Goal: Check status: Check status

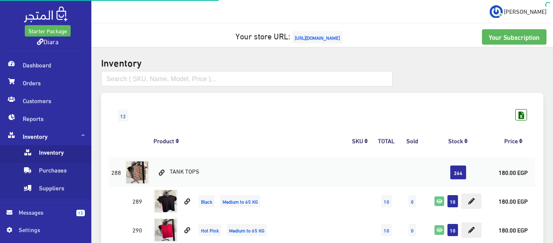
scroll to position [1907, 0]
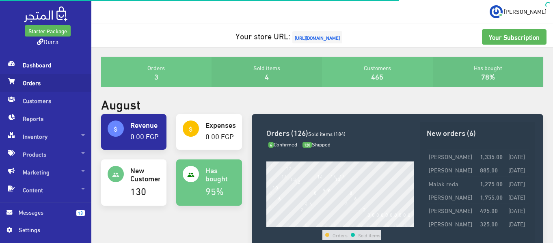
click at [13, 77] on span at bounding box center [11, 81] width 10 height 15
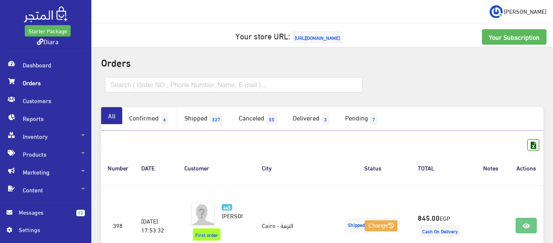
click at [149, 116] on link "Confirmed 6" at bounding box center [149, 119] width 55 height 24
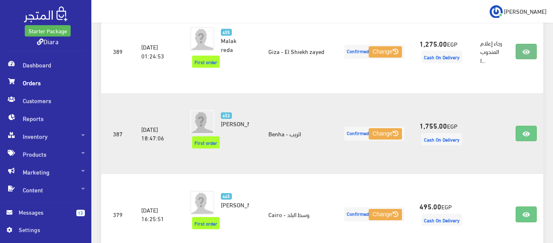
scroll to position [365, 0]
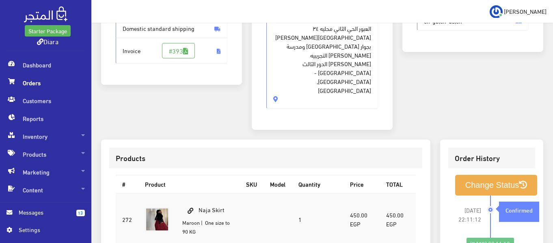
scroll to position [81, 0]
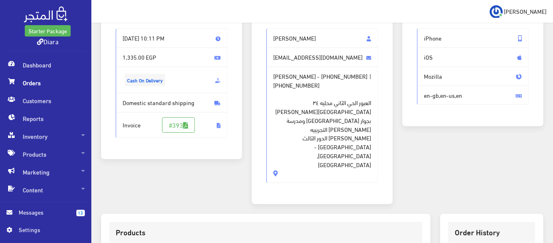
click at [302, 82] on span "[PHONE_NUMBER]" at bounding box center [296, 85] width 46 height 9
click at [303, 82] on span "[PHONE_NUMBER]" at bounding box center [296, 85] width 46 height 9
click at [303, 82] on span "+201062684917" at bounding box center [296, 85] width 46 height 9
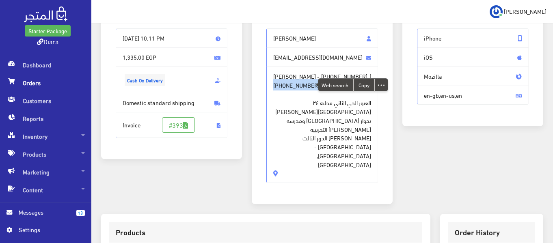
click at [301, 106] on span "العبور الحي الثاني محليه ٣٤ شارع احمد ابن طولون بجوار مسجد زمزم ومدرسة عمر بن ا…" at bounding box center [322, 129] width 98 height 80
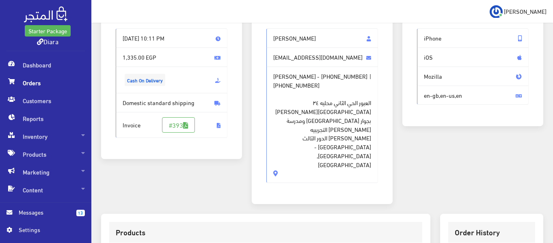
click at [304, 85] on span "+201062684917" at bounding box center [296, 85] width 46 height 9
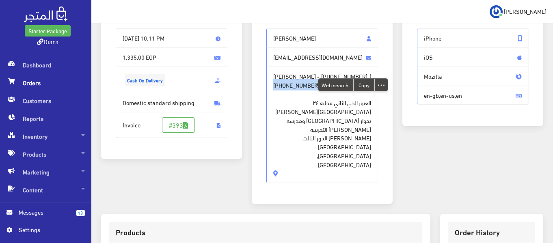
drag, startPoint x: 304, startPoint y: 85, endPoint x: 307, endPoint y: 89, distance: 5.2
click at [307, 86] on span "+201062684917" at bounding box center [296, 85] width 46 height 9
click at [304, 130] on span "العبور الحي الثاني محليه ٣٤ شارع احمد ابن طولون بجوار مسجد زمزم ومدرسة عمر بن ا…" at bounding box center [322, 129] width 98 height 80
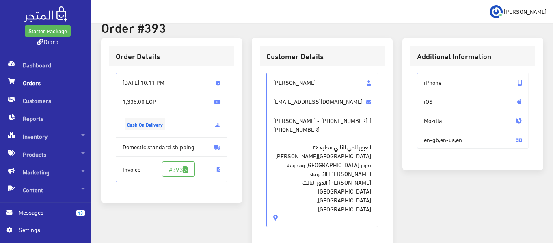
scroll to position [41, 0]
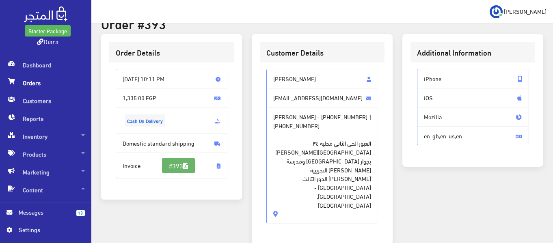
click at [166, 165] on link "#393" at bounding box center [178, 165] width 33 height 15
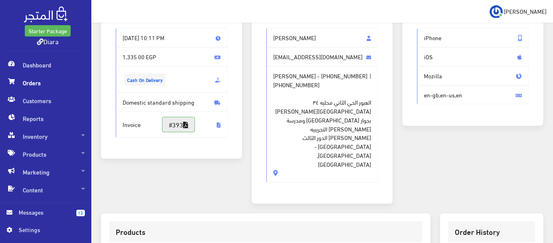
scroll to position [0, 0]
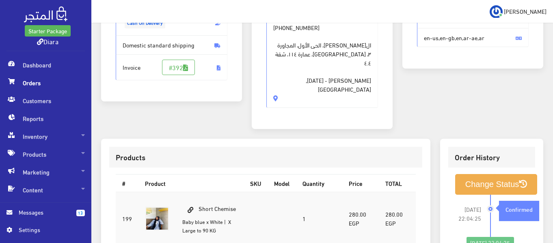
scroll to position [243, 0]
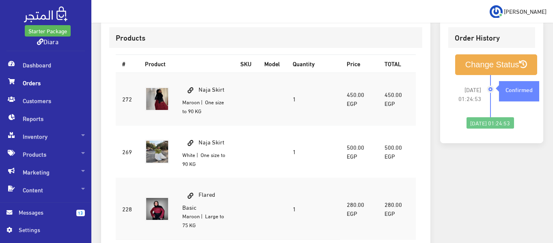
scroll to position [273, 0]
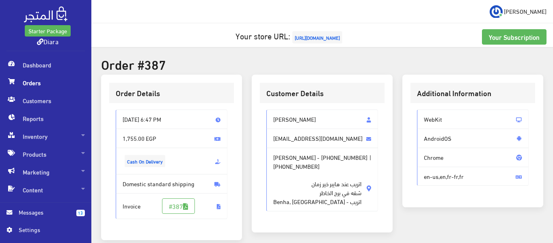
click at [288, 171] on span "[PHONE_NUMBER]" at bounding box center [296, 166] width 46 height 9
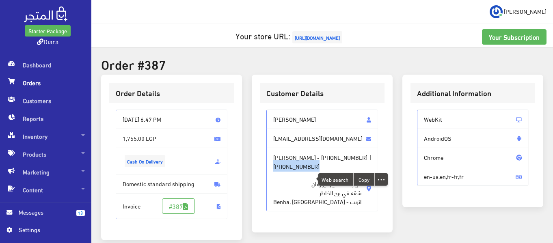
click at [288, 171] on span "[PHONE_NUMBER]" at bounding box center [296, 166] width 46 height 9
click at [299, 194] on span "Amira Ahmed - +201090491815 | +201012050326 اتريب عند هايبر خير زمان شقه في برج…" at bounding box center [322, 180] width 112 height 64
click at [296, 194] on span "Amira Ahmed - +201090491815 | +201012050326 اتريب عند هايبر خير زمان شقه في برج…" at bounding box center [322, 180] width 112 height 64
click at [301, 162] on span "Amira Ahmed - +201090491815 | +201012050326 اتريب عند هايبر خير زمان شقه في برج…" at bounding box center [322, 180] width 112 height 64
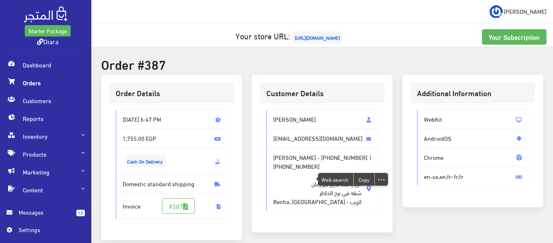
click at [301, 162] on span "Amira Ahmed - +201090491815 | +201012050326 اتريب عند هايبر خير زمان شقه في برج…" at bounding box center [322, 180] width 112 height 64
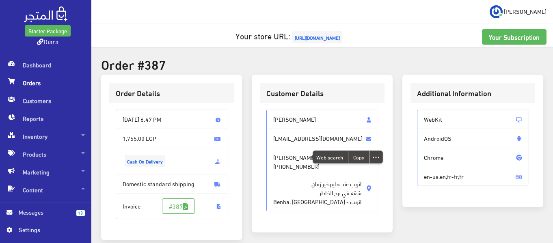
click at [301, 162] on span "Amira Ahmed - +201090491815 | +201012050326 اتريب عند هايبر خير زمان شقه في برج…" at bounding box center [322, 180] width 112 height 64
click at [299, 139] on span "aammeerraaahmed@gmail.com" at bounding box center [322, 138] width 112 height 19
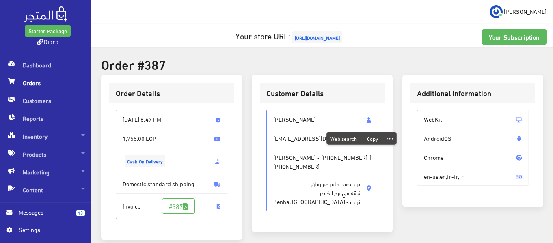
click at [299, 139] on span "aammeerraaahmed@gmail.com" at bounding box center [322, 138] width 112 height 19
click at [294, 123] on span "Amira Ahmed" at bounding box center [322, 119] width 112 height 19
click at [295, 123] on span "Amira Ahmed" at bounding box center [322, 119] width 112 height 19
click at [295, 133] on span "aammeerraaahmed@gmail.com" at bounding box center [322, 138] width 112 height 19
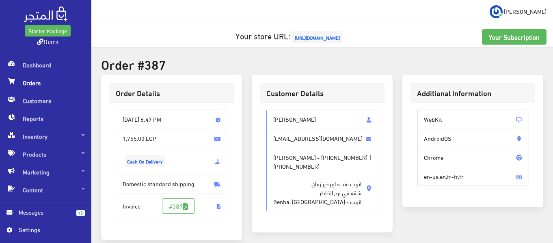
click at [295, 133] on span "aammeerraaahmed@gmail.com" at bounding box center [322, 138] width 112 height 19
click at [296, 159] on span "Amira Ahmed - +201090491815 | +201012050326 اتريب عند هايبر خير زمان شقه في برج…" at bounding box center [322, 180] width 112 height 64
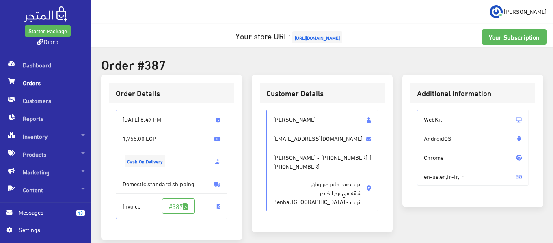
click at [296, 159] on span "Amira Ahmed - +201090491815 | +201012050326 اتريب عند هايبر خير زمان شقه في برج…" at bounding box center [322, 180] width 112 height 64
